Goal: Task Accomplishment & Management: Use online tool/utility

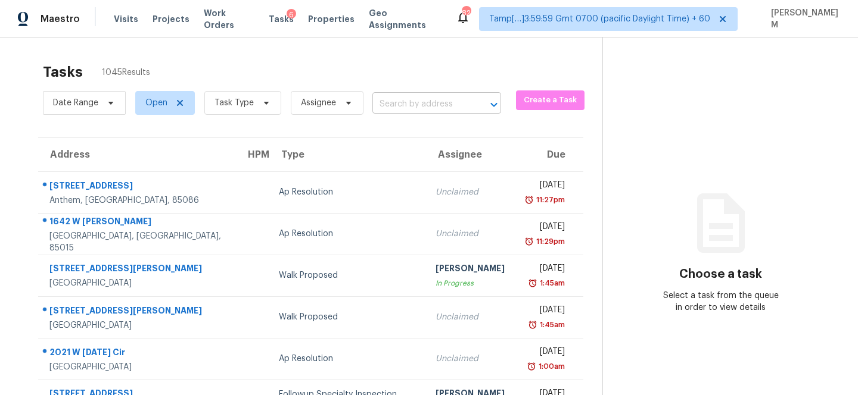
click at [392, 102] on input "text" at bounding box center [419, 104] width 95 height 18
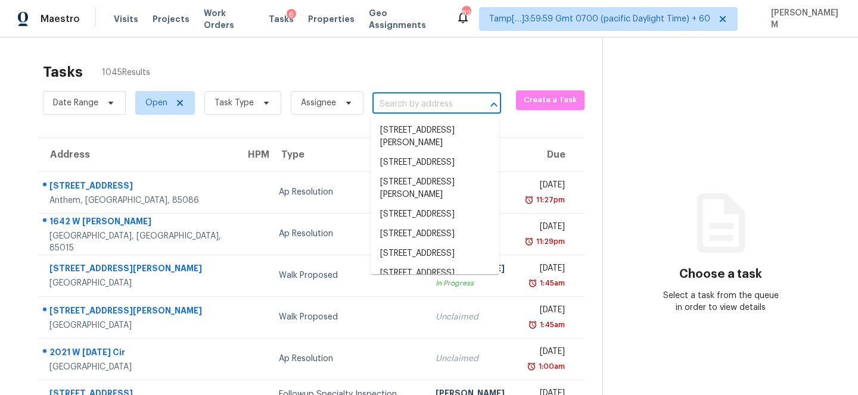
paste input "[STREET_ADDRESS]"
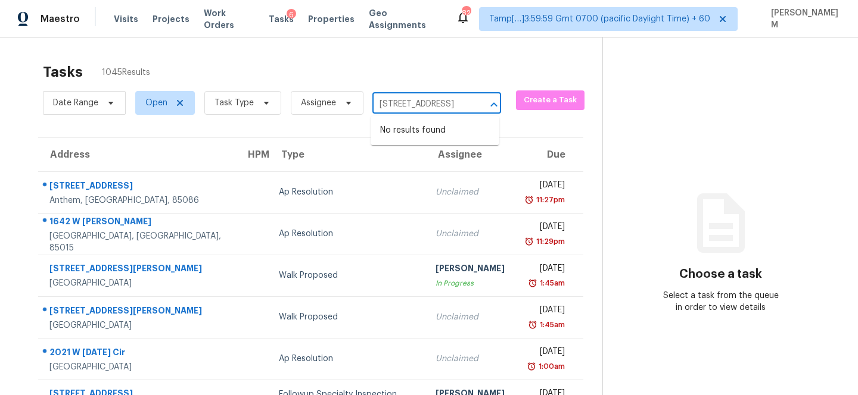
drag, startPoint x: 384, startPoint y: 105, endPoint x: 482, endPoint y: 113, distance: 98.6
click at [482, 113] on div "[STREET_ADDRESS] ​" at bounding box center [436, 104] width 129 height 18
type input "[STREET_ADDRESS]"
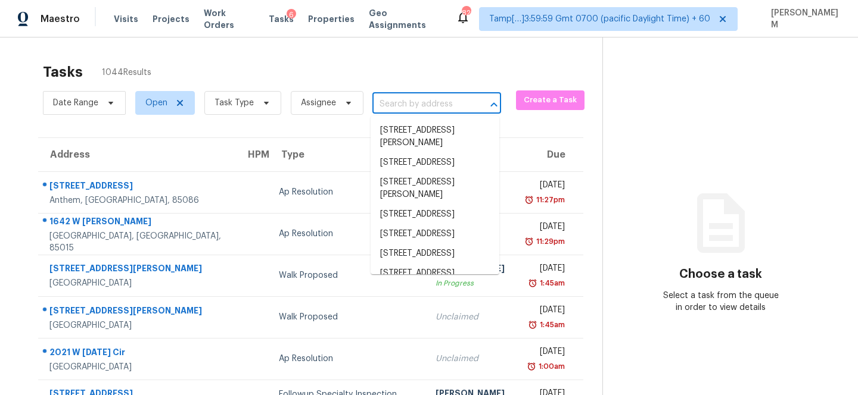
click at [417, 104] on input "text" at bounding box center [419, 104] width 95 height 18
paste input "[STREET_ADDRESS]"
type input "[STREET_ADDRESS]"
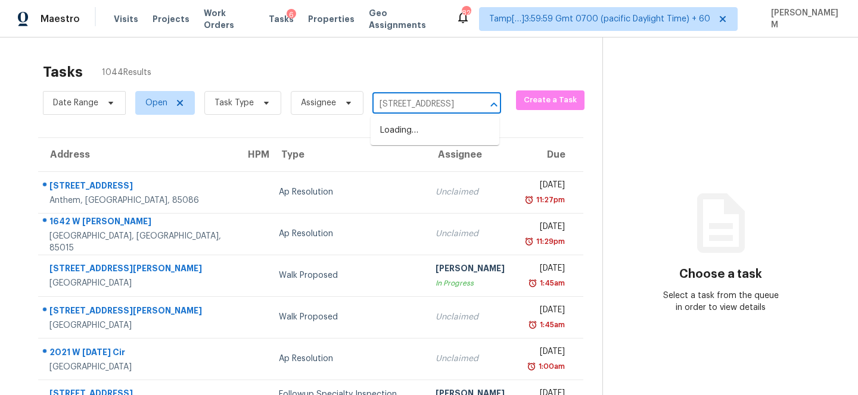
scroll to position [0, 45]
click at [433, 137] on li "1842 Pine St, Livermore, CA 94551" at bounding box center [434, 131] width 129 height 20
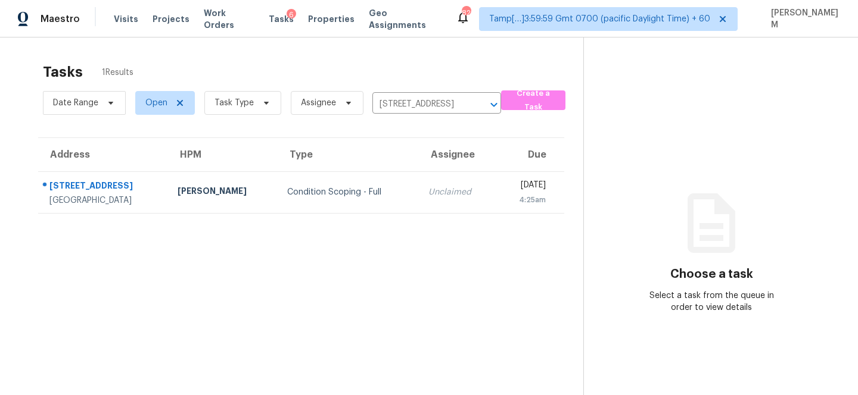
click at [438, 189] on td "Unclaimed" at bounding box center [457, 193] width 77 height 42
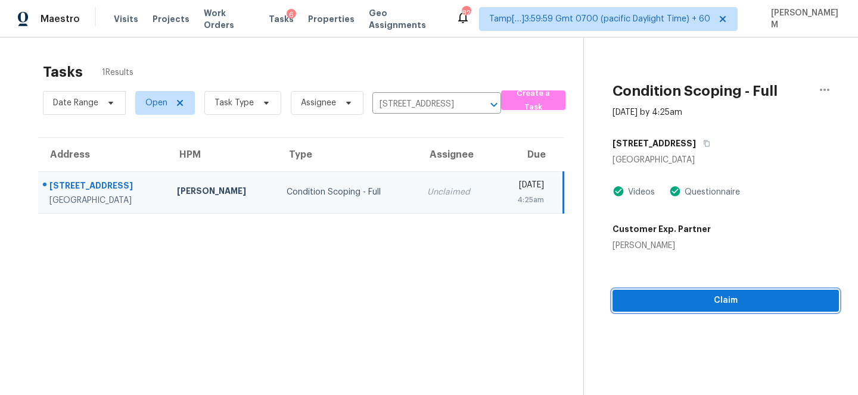
click at [684, 307] on span "Claim" at bounding box center [725, 301] width 207 height 15
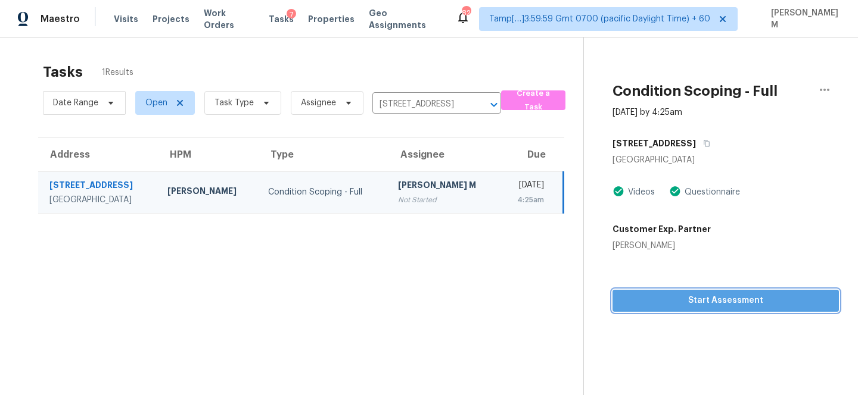
click at [697, 301] on span "Start Assessment" at bounding box center [725, 301] width 207 height 15
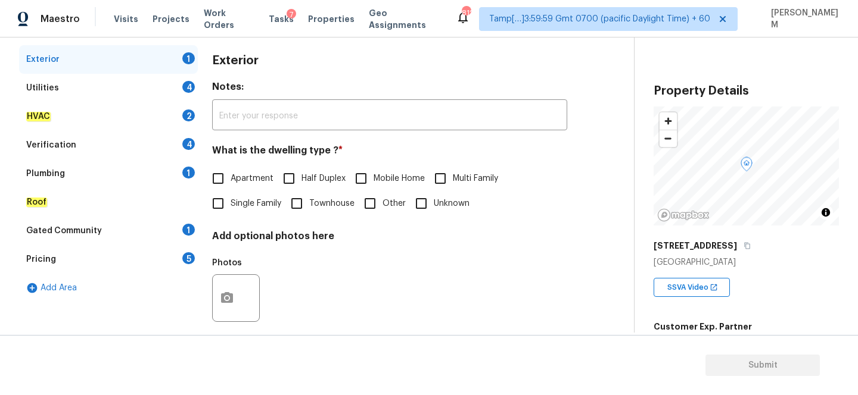
scroll to position [178, 0]
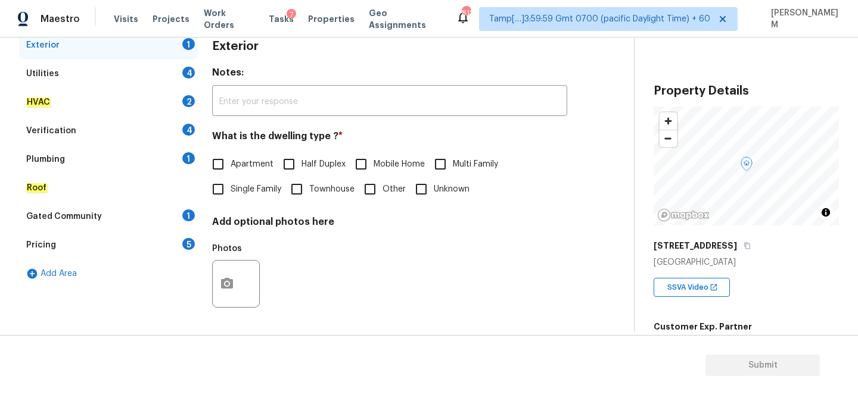
click at [223, 185] on input "Single Family" at bounding box center [217, 189] width 25 height 25
checkbox input "true"
click at [236, 284] on button "button" at bounding box center [227, 284] width 29 height 46
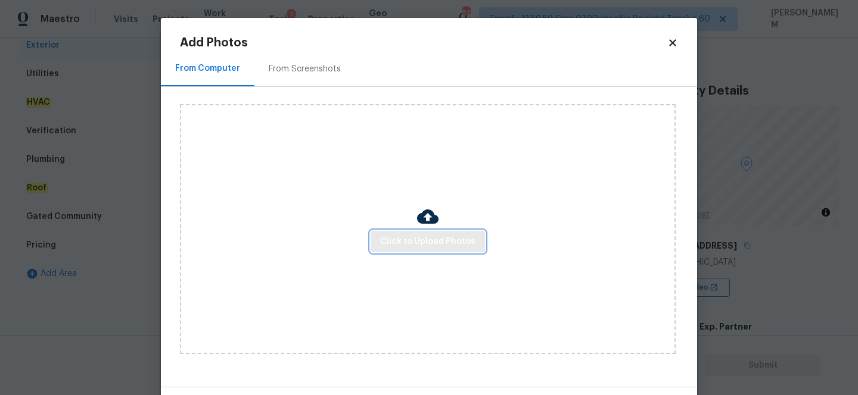
click at [393, 250] on button "Click to Upload Photos" at bounding box center [427, 242] width 114 height 22
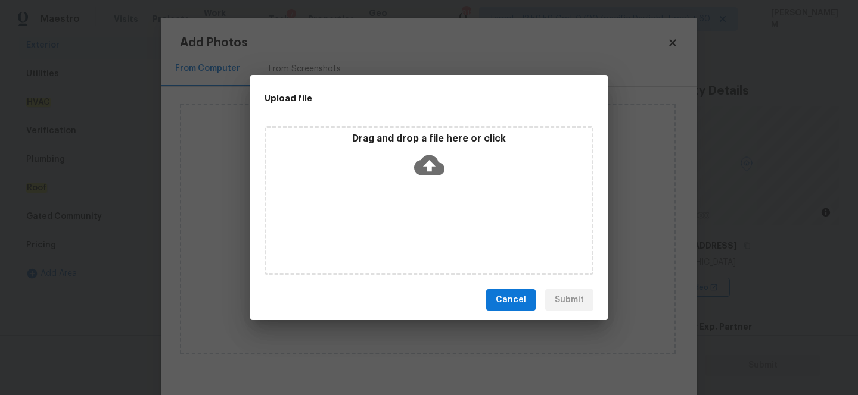
click at [428, 166] on icon at bounding box center [429, 165] width 30 height 30
